Goal: Entertainment & Leisure: Consume media (video, audio)

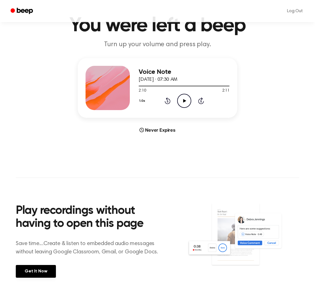
drag, startPoint x: 182, startPoint y: 99, endPoint x: 174, endPoint y: 104, distance: 8.7
click at [182, 99] on icon "Play Audio" at bounding box center [184, 101] width 14 height 14
click at [188, 102] on icon "Play Audio" at bounding box center [184, 101] width 14 height 14
click at [180, 101] on icon "Play Audio" at bounding box center [184, 101] width 14 height 14
click at [168, 101] on icon "Rewind 5 seconds" at bounding box center [167, 100] width 6 height 7
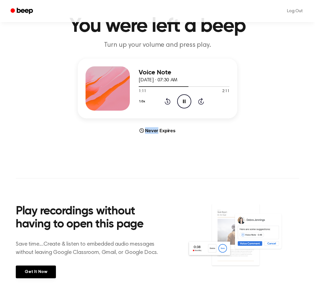
click at [168, 101] on icon "Rewind 5 seconds" at bounding box center [167, 101] width 6 height 7
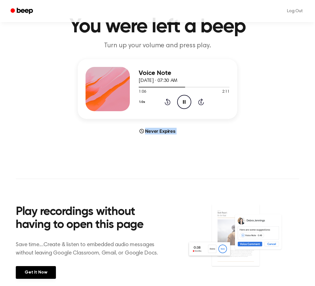
click at [168, 101] on icon "Rewind 5 seconds" at bounding box center [167, 101] width 6 height 7
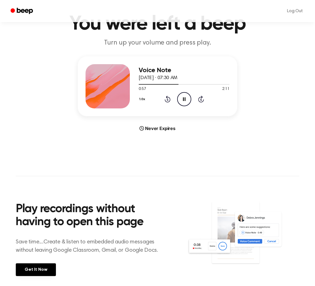
click at [168, 101] on icon "Rewind 5 seconds" at bounding box center [167, 98] width 6 height 7
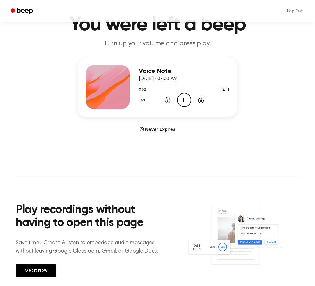
click at [168, 101] on icon "Rewind 5 seconds" at bounding box center [167, 99] width 6 height 7
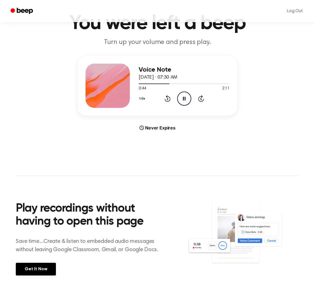
scroll to position [31, 0]
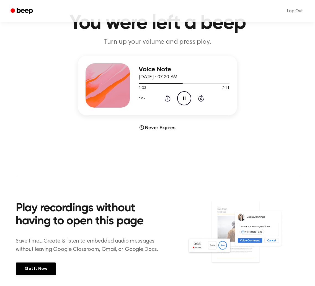
click at [184, 99] on icon at bounding box center [184, 98] width 2 height 4
click at [168, 98] on icon "Rewind 5 seconds" at bounding box center [167, 98] width 6 height 7
click at [185, 98] on icon at bounding box center [184, 98] width 3 height 4
click at [167, 99] on icon "Rewind 5 seconds" at bounding box center [167, 98] width 6 height 7
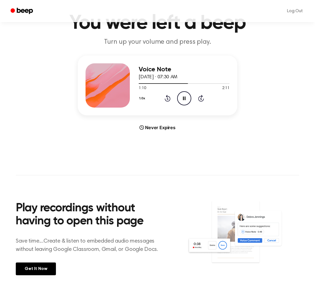
drag, startPoint x: 167, startPoint y: 99, endPoint x: 118, endPoint y: 109, distance: 50.4
click at [167, 99] on icon "Rewind 5 seconds" at bounding box center [167, 98] width 6 height 7
